Goal: Task Accomplishment & Management: Use online tool/utility

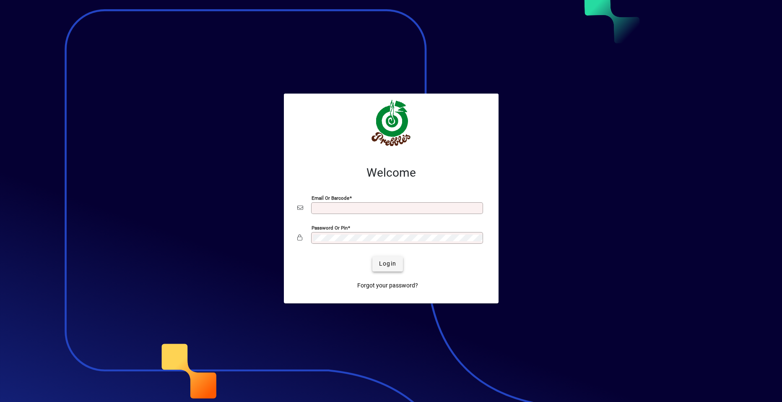
type input "**********"
click at [387, 263] on span "Login" at bounding box center [387, 263] width 17 height 9
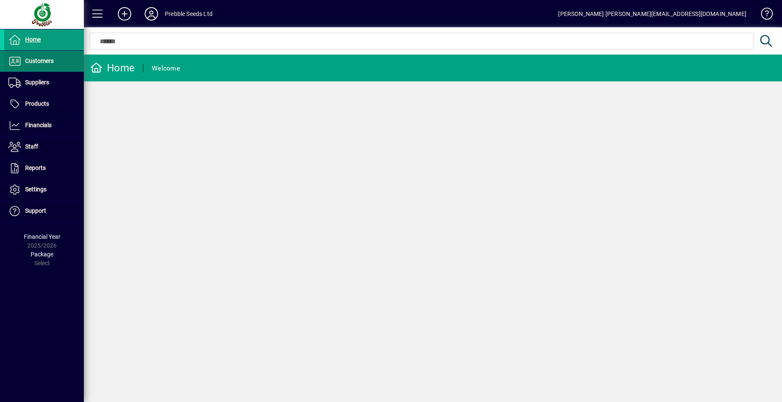
click at [55, 59] on span at bounding box center [44, 61] width 80 height 20
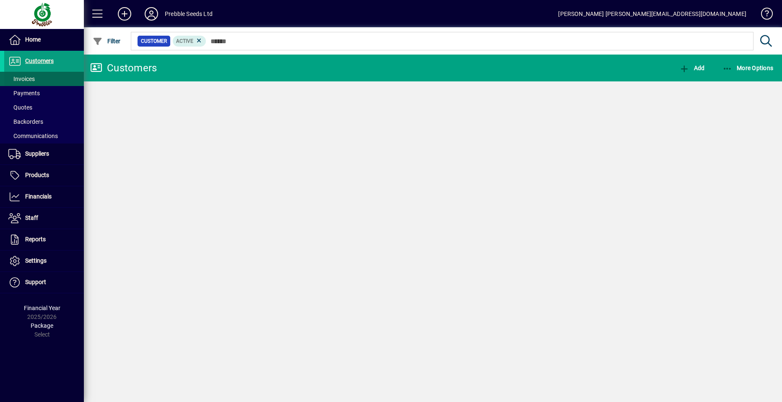
click at [49, 77] on span at bounding box center [44, 79] width 80 height 20
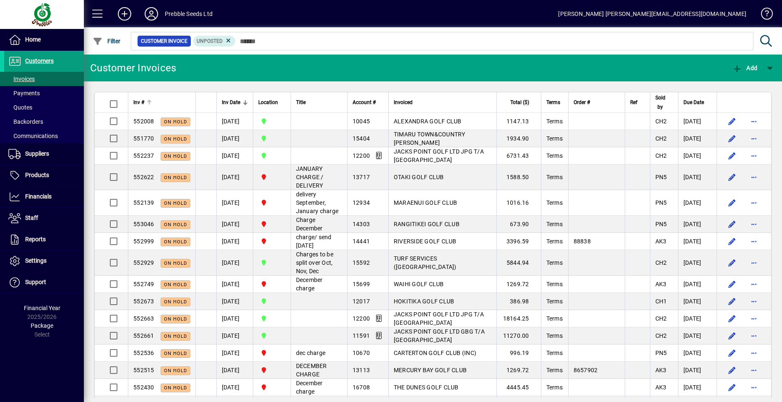
click at [144, 102] on span "Inv #" at bounding box center [138, 102] width 11 height 9
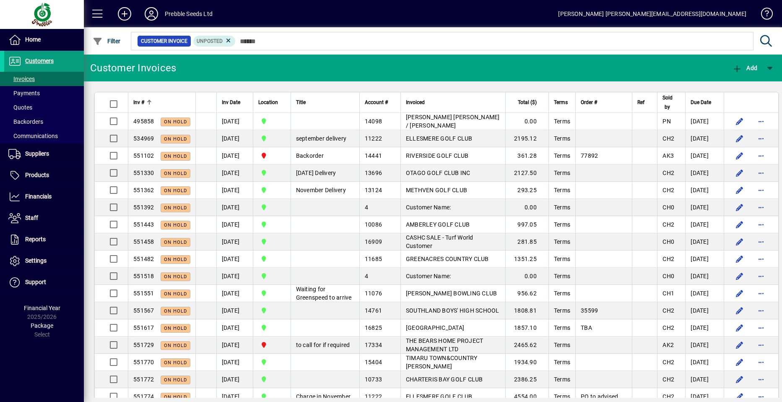
click at [144, 102] on span "Inv #" at bounding box center [138, 102] width 11 height 9
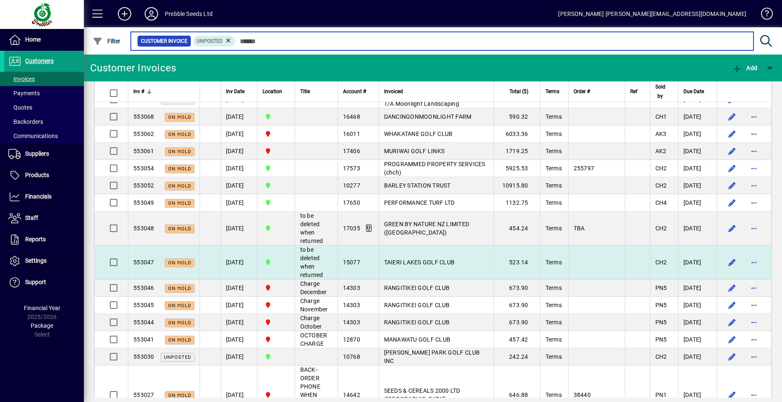
scroll to position [461, 0]
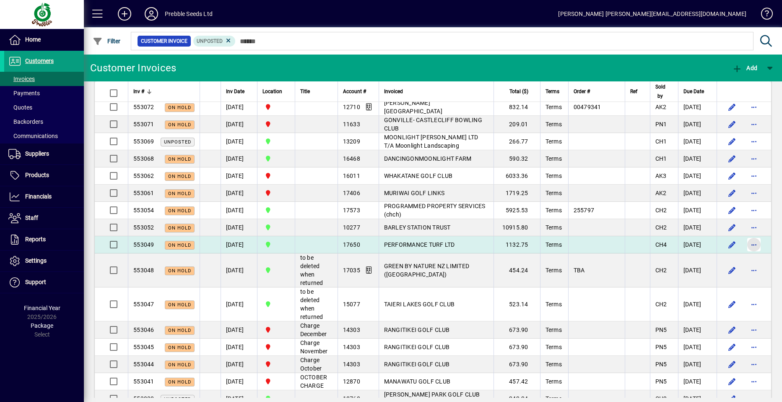
click at [744, 243] on span "button" at bounding box center [754, 244] width 20 height 20
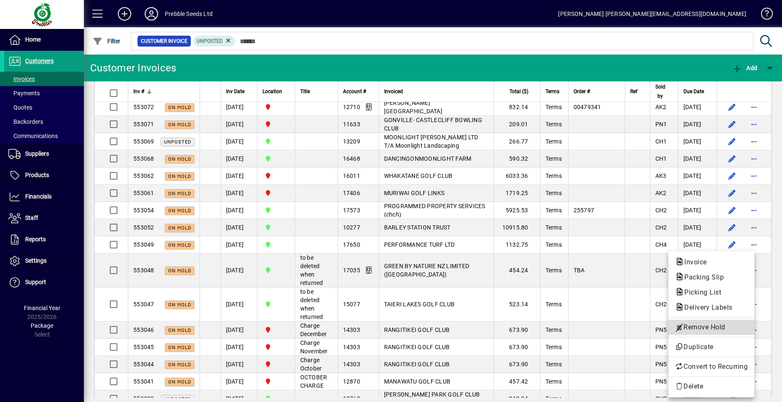
click at [695, 327] on span "Remove Hold" at bounding box center [711, 327] width 73 height 10
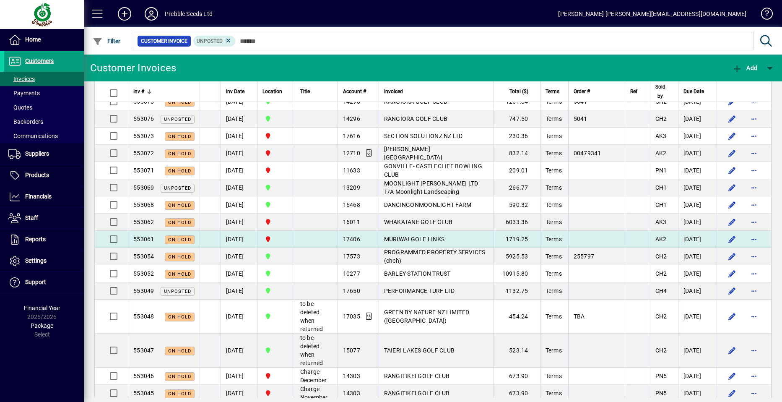
scroll to position [419, 0]
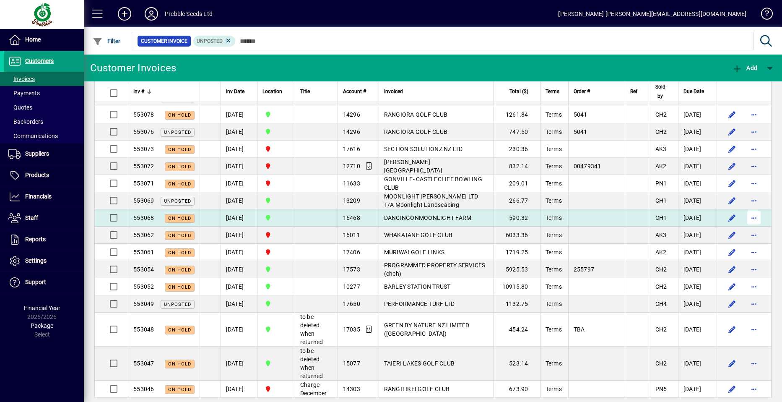
click at [744, 217] on span "button" at bounding box center [754, 218] width 20 height 20
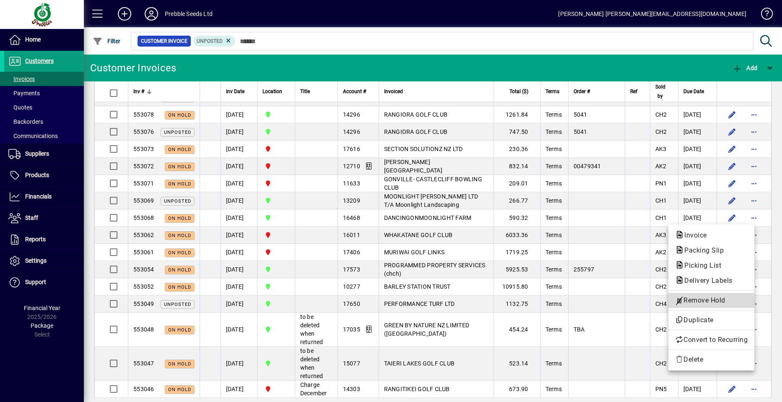
click at [694, 298] on span "Remove Hold" at bounding box center [711, 300] width 73 height 10
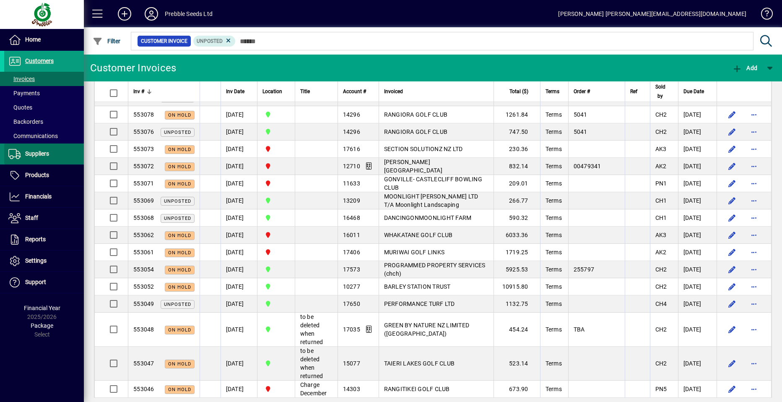
click at [44, 152] on span "Suppliers" at bounding box center [37, 153] width 24 height 7
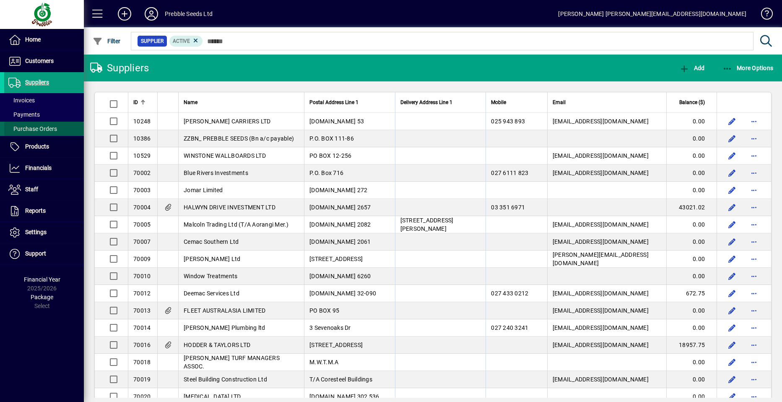
click at [50, 129] on span "Purchase Orders" at bounding box center [32, 128] width 49 height 7
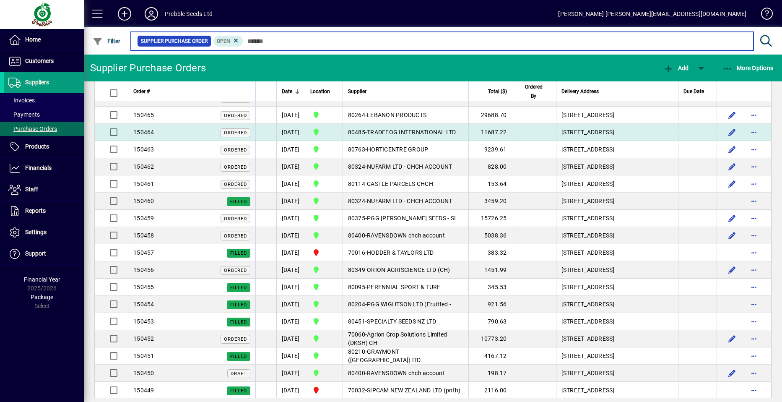
scroll to position [84, 0]
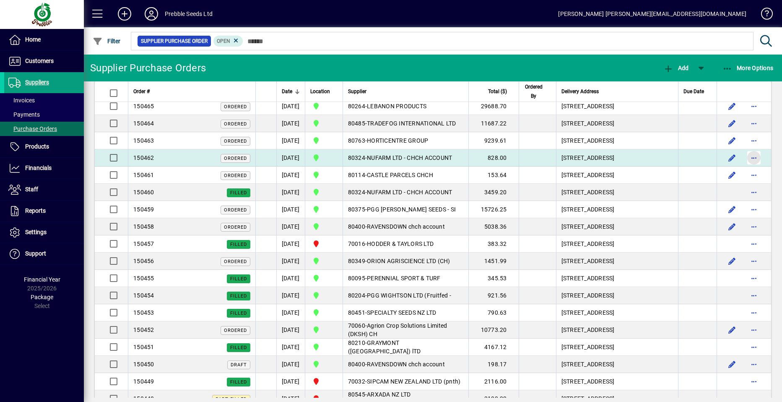
click at [748, 168] on span "button" at bounding box center [754, 158] width 20 height 20
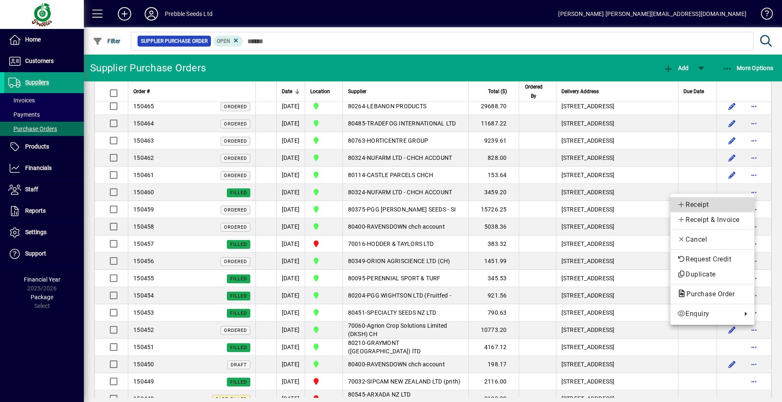
click at [694, 204] on span "Receipt" at bounding box center [712, 205] width 70 height 10
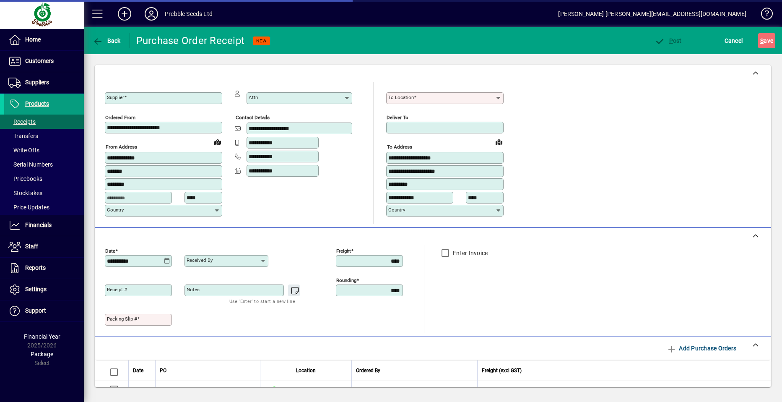
type input "**********"
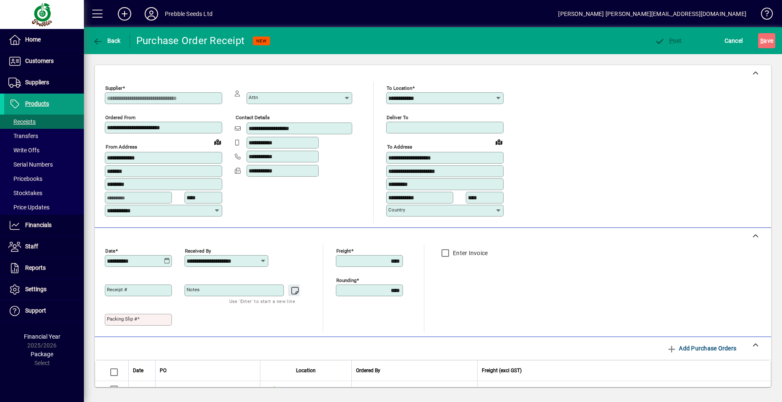
click at [120, 317] on mat-label "Packing Slip #" at bounding box center [122, 319] width 30 height 6
click at [120, 317] on input "Packing Slip #" at bounding box center [139, 319] width 65 height 7
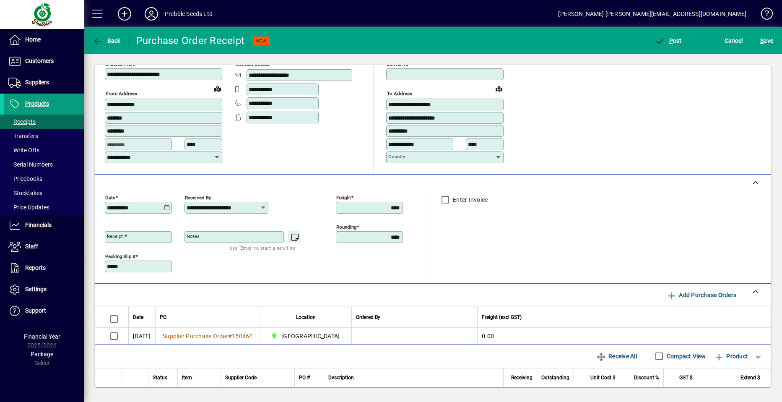
scroll to position [126, 0]
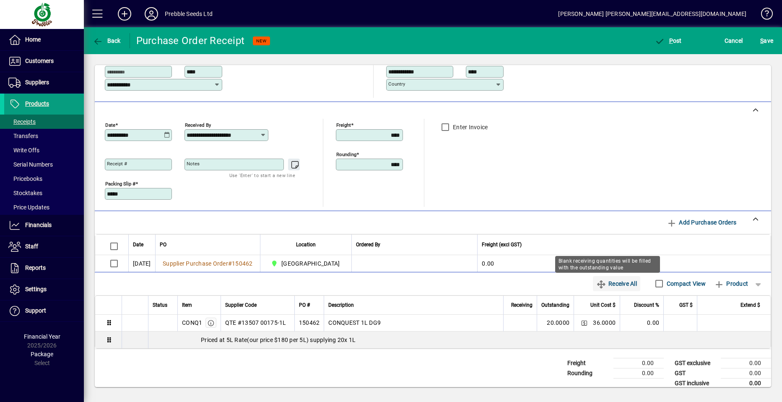
type input "*****"
click at [609, 283] on span "Receive All" at bounding box center [616, 283] width 41 height 13
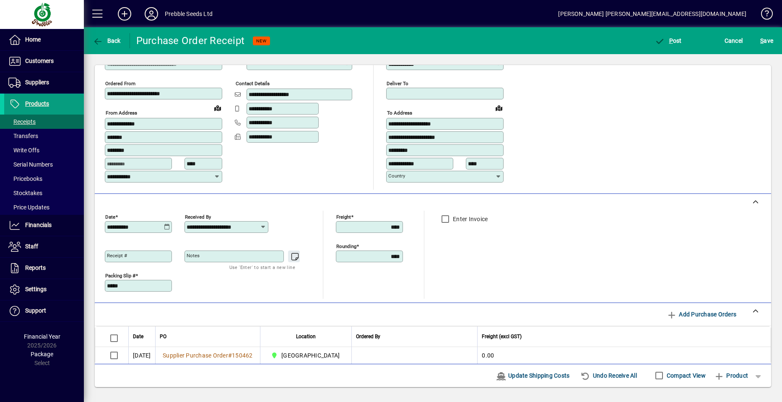
scroll to position [0, 0]
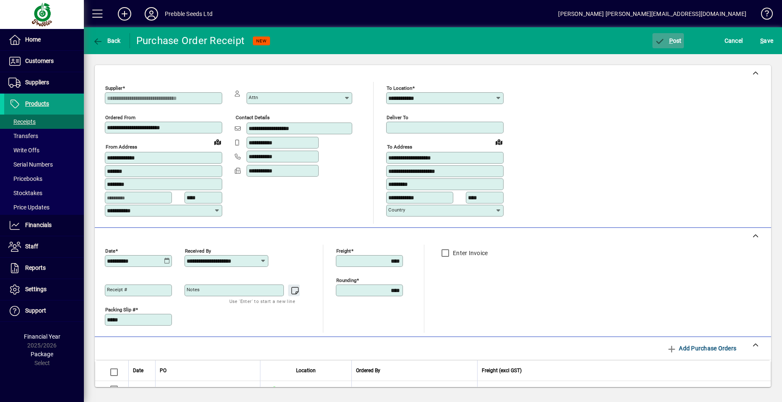
click at [671, 39] on span "P" at bounding box center [671, 40] width 4 height 7
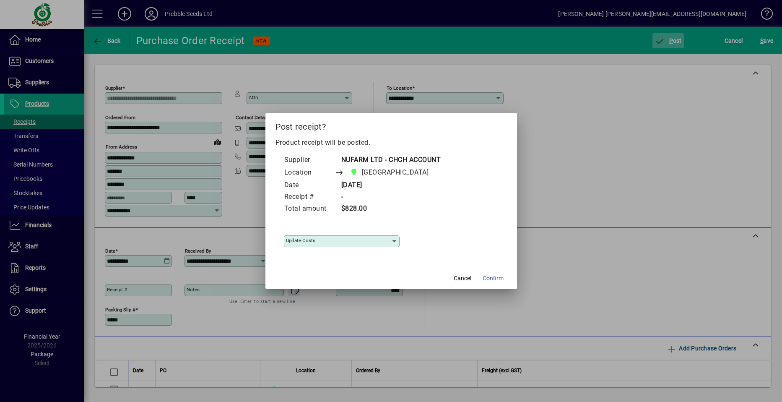
type input "**********"
click at [486, 279] on span "Confirm" at bounding box center [493, 278] width 21 height 9
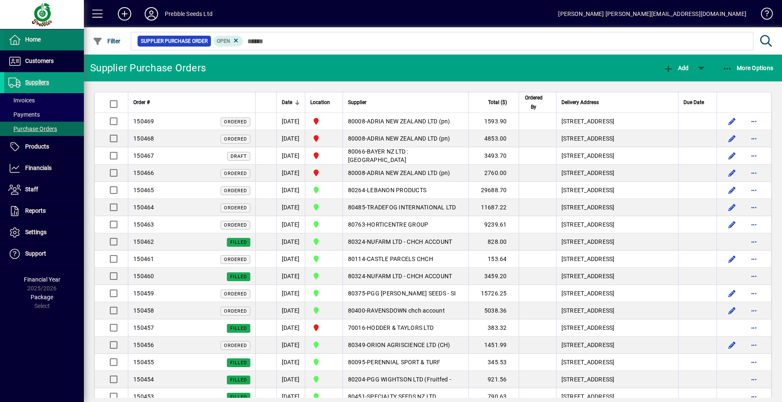
click at [49, 39] on span at bounding box center [44, 40] width 80 height 20
